Goal: Task Accomplishment & Management: Manage account settings

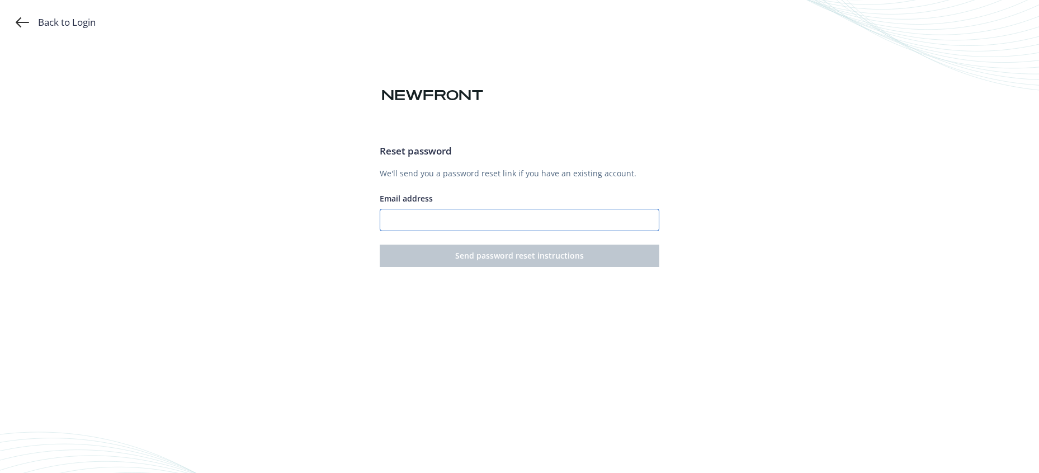
click at [522, 220] on input "Email address" at bounding box center [520, 220] width 280 height 22
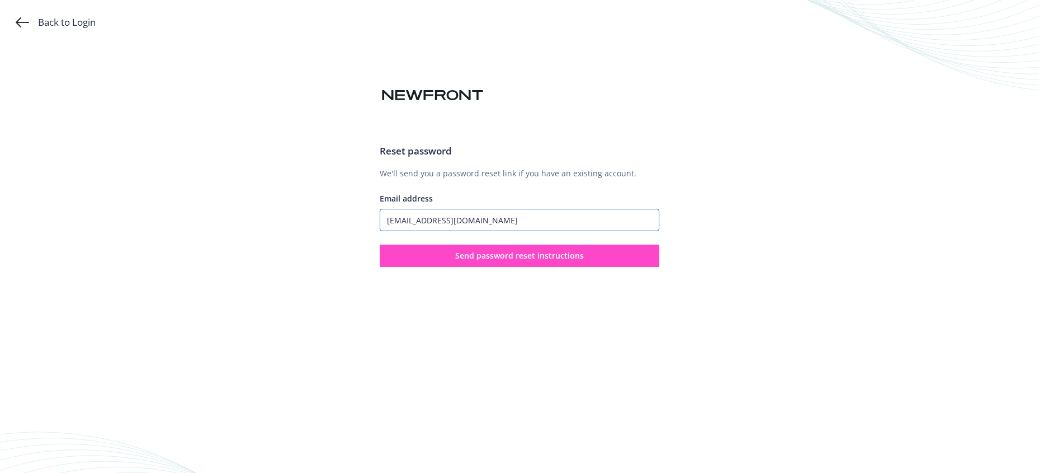
type input "[EMAIL_ADDRESS][DOMAIN_NAME]"
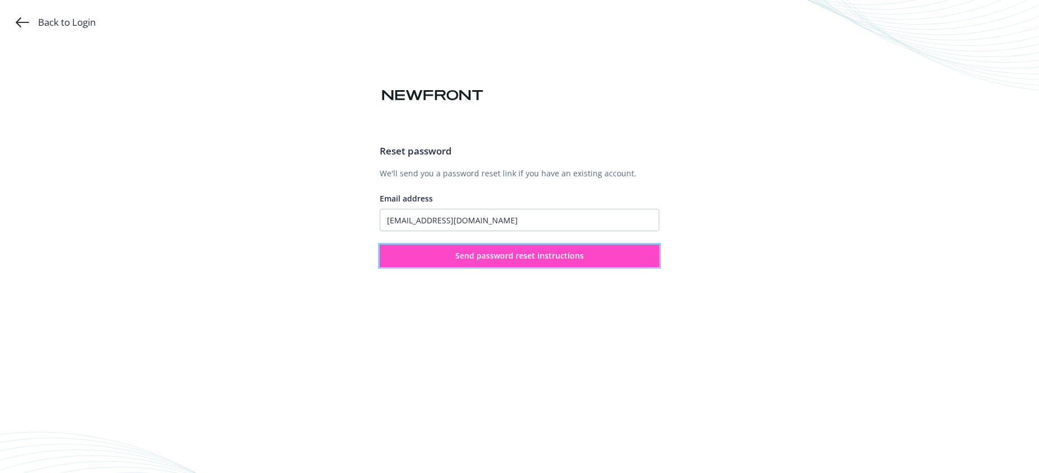
click at [598, 263] on button "Send password reset instructions" at bounding box center [520, 255] width 280 height 22
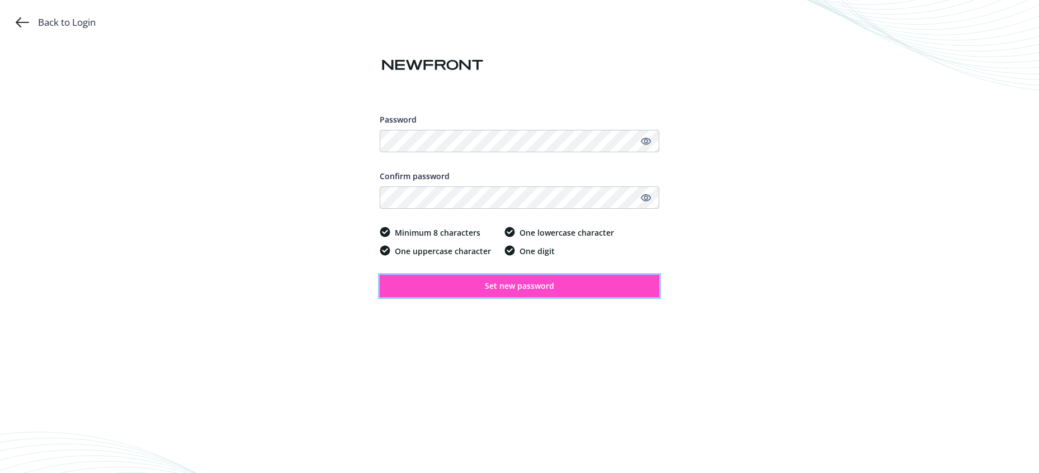
click at [512, 289] on span "Set new password" at bounding box center [519, 285] width 69 height 11
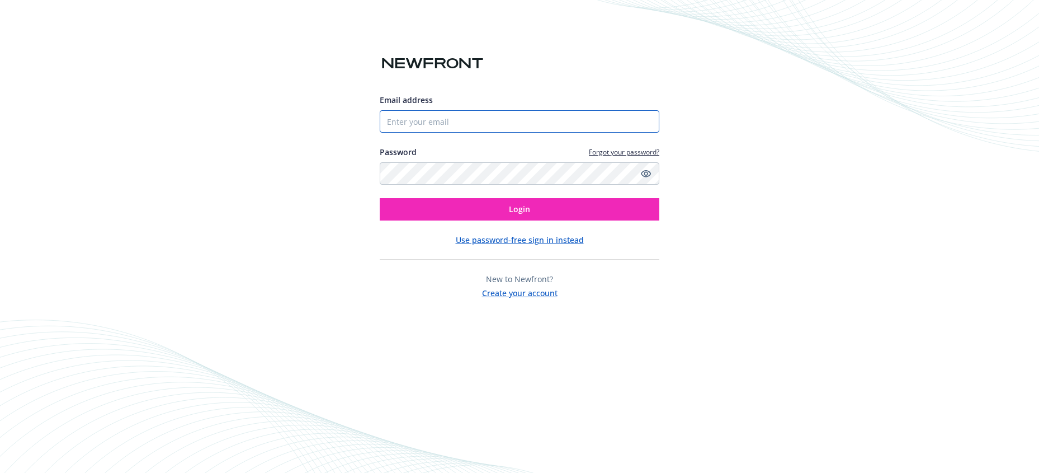
click at [541, 125] on input "Email address" at bounding box center [520, 121] width 280 height 22
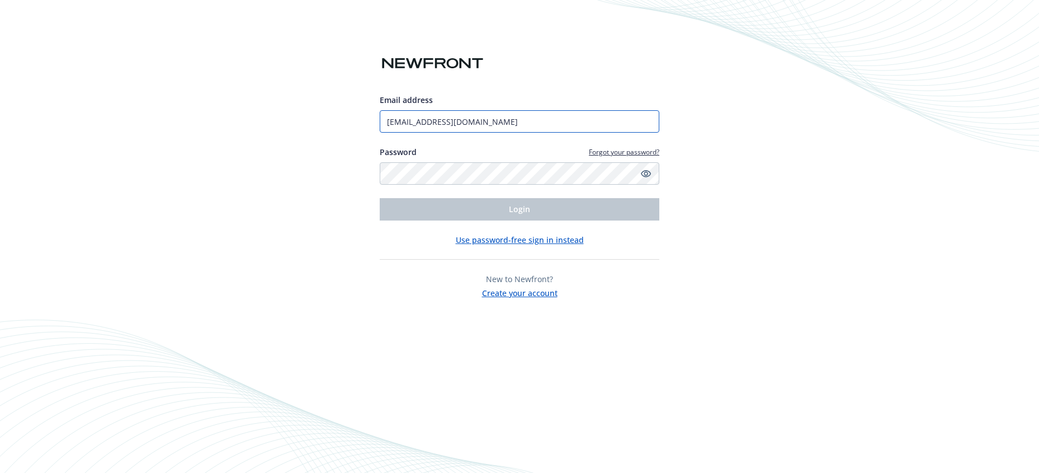
type input "[EMAIL_ADDRESS][DOMAIN_NAME]"
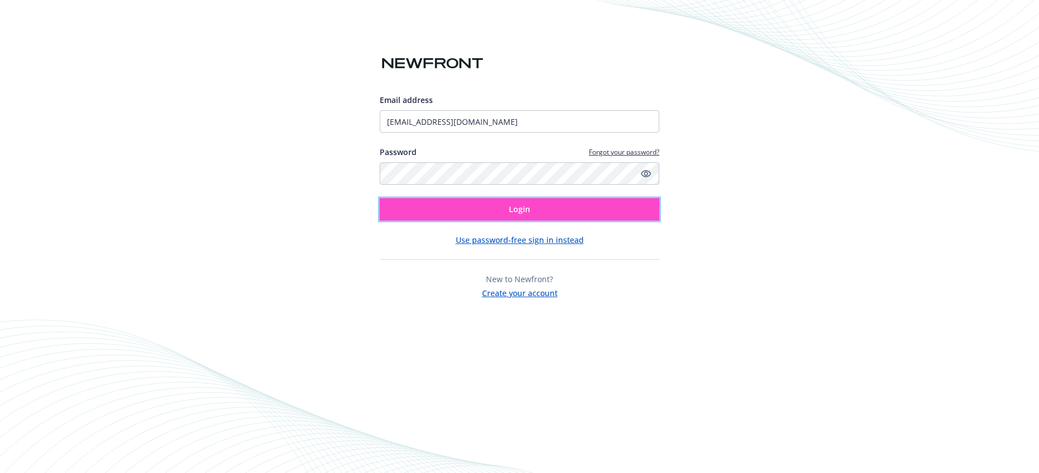
click at [424, 209] on button "Login" at bounding box center [520, 209] width 280 height 22
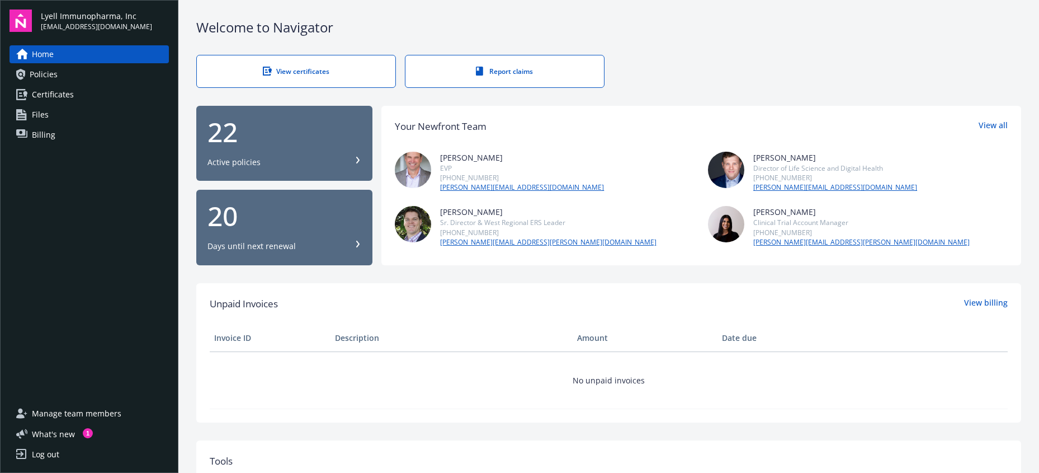
click at [363, 157] on button "22 Active policies" at bounding box center [284, 143] width 176 height 75
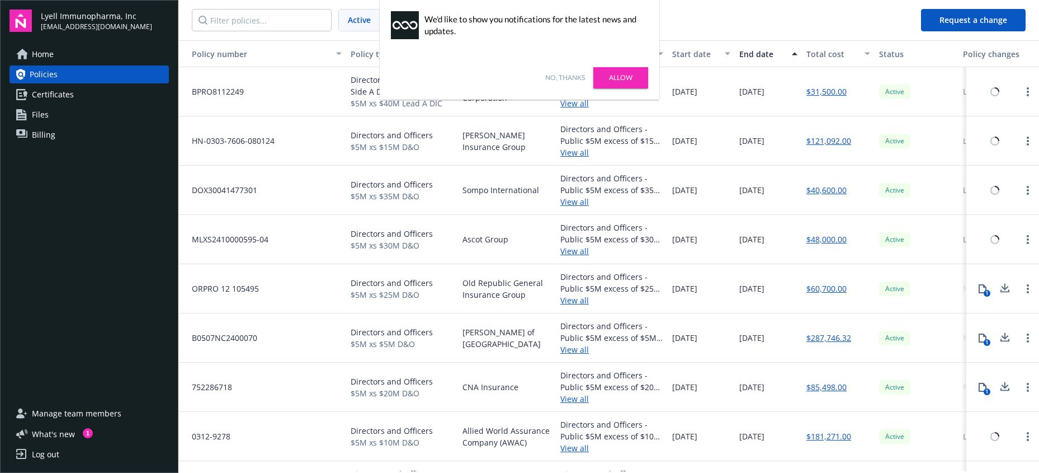
click at [615, 81] on link "Allow" at bounding box center [620, 77] width 55 height 21
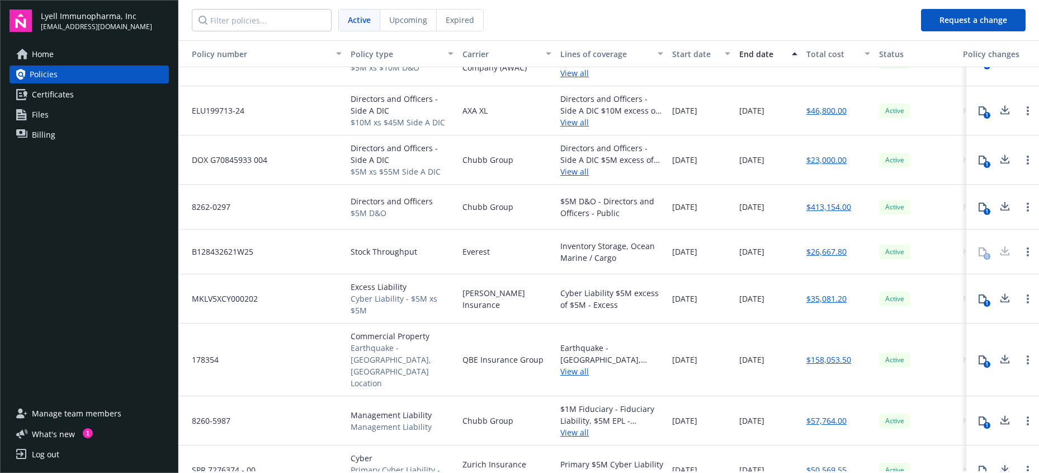
scroll to position [347, 0]
click at [1021, 256] on link "Open options" at bounding box center [1027, 251] width 13 height 13
